Goal: Navigation & Orientation: Find specific page/section

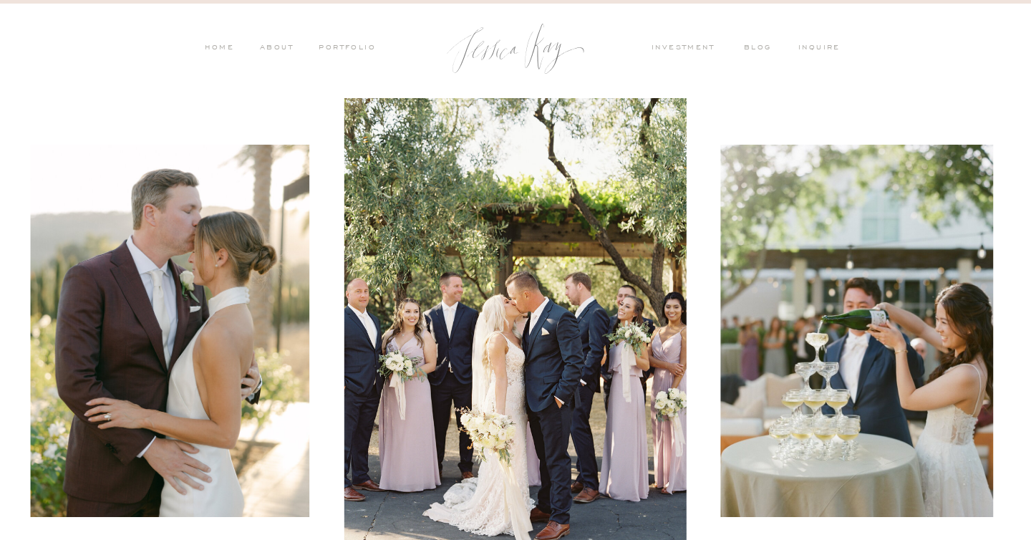
click at [341, 45] on nav "PORTFOLIO" at bounding box center [346, 48] width 59 height 13
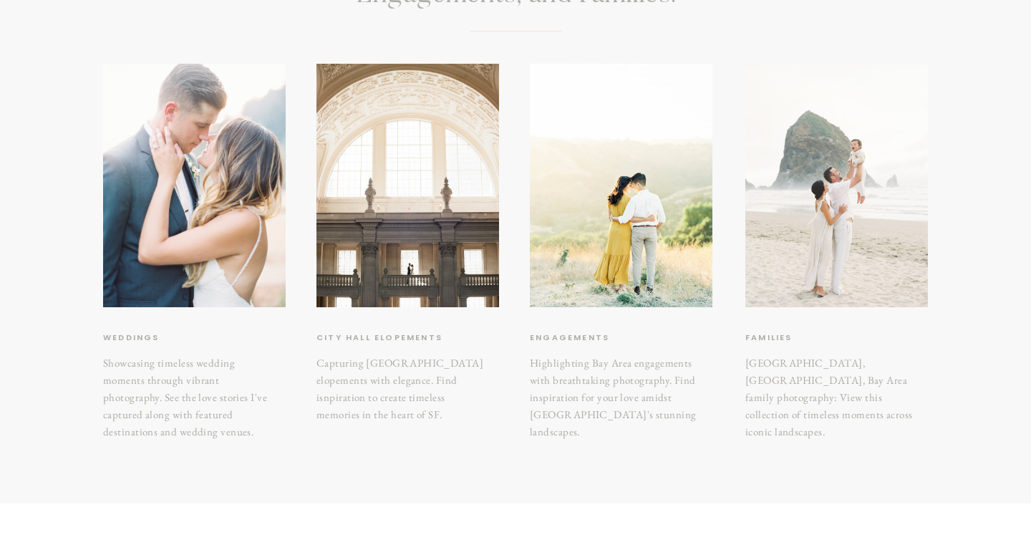
scroll to position [215, 0]
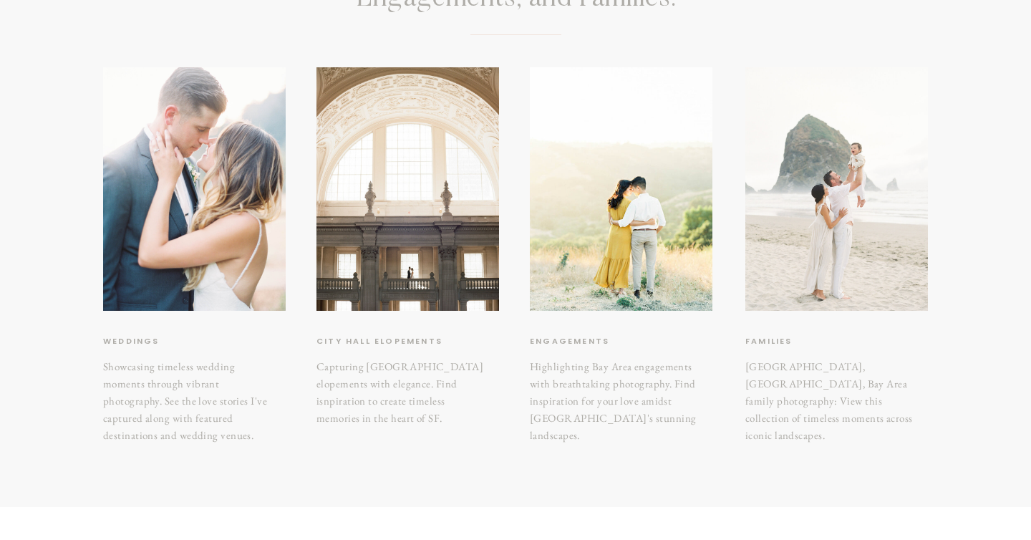
click at [808, 254] on div at bounding box center [837, 189] width 183 height 244
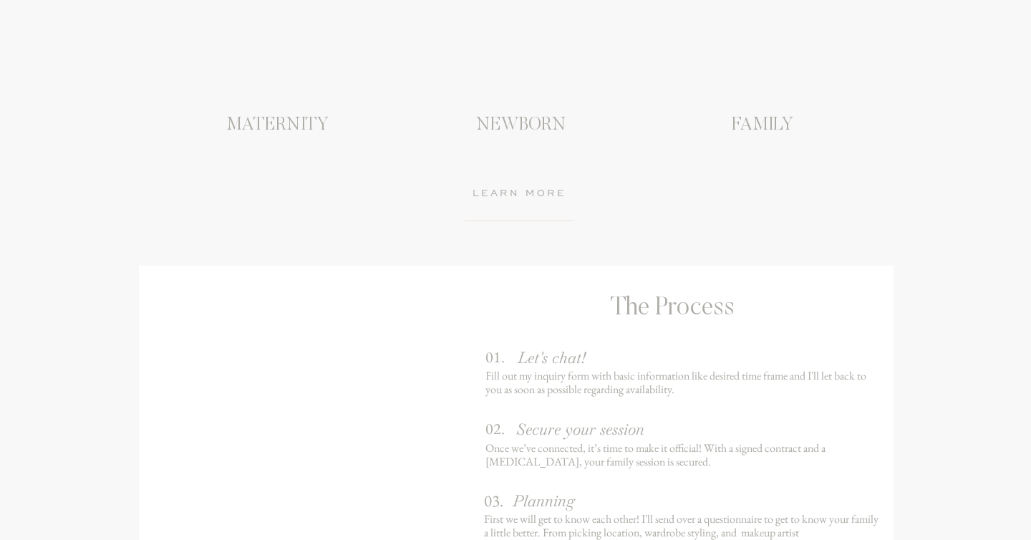
scroll to position [1082, 0]
